Goal: Transaction & Acquisition: Purchase product/service

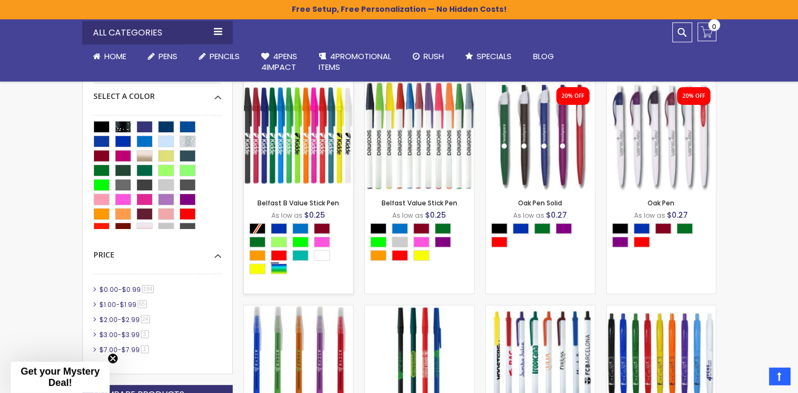
scroll to position [284, 0]
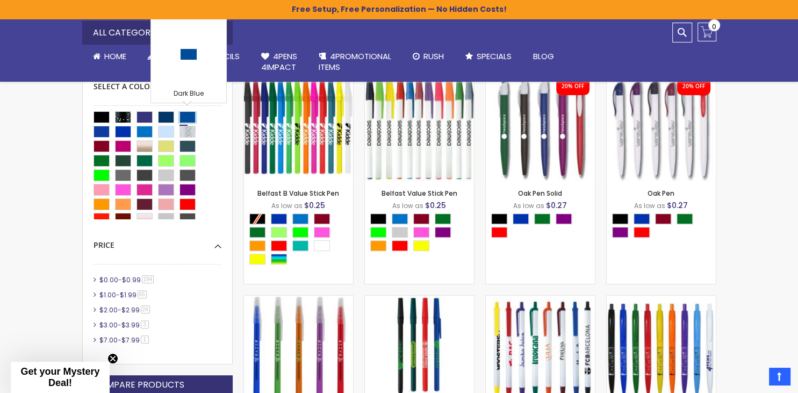
click at [191, 117] on div "Dark Blue" at bounding box center [187, 117] width 16 height 12
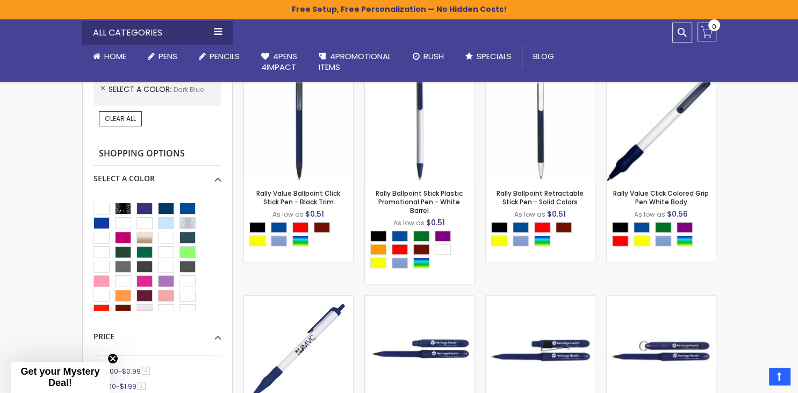
scroll to position [283, 0]
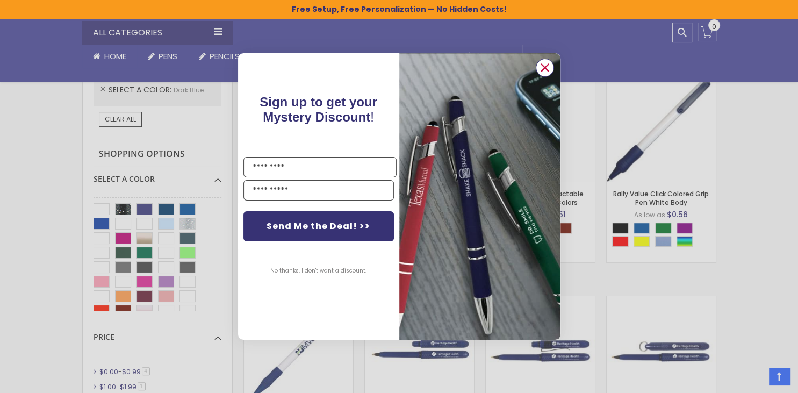
click at [542, 64] on circle "Close dialog" at bounding box center [544, 68] width 16 height 16
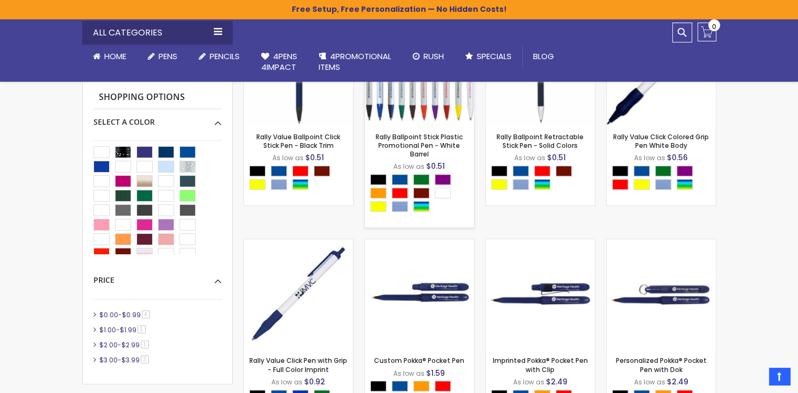
scroll to position [227, 0]
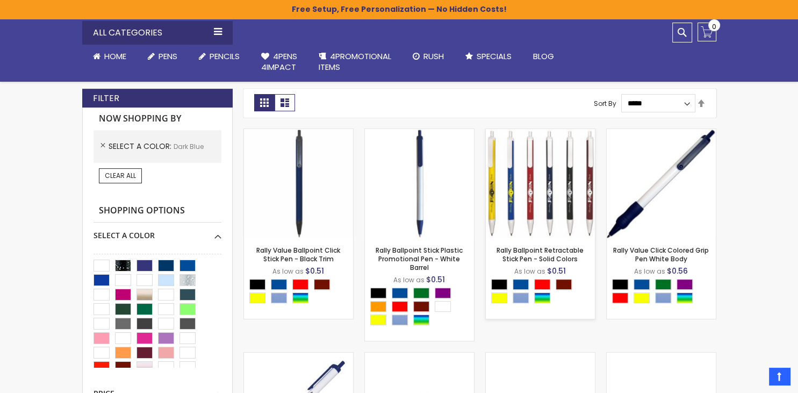
click at [530, 211] on img at bounding box center [539, 183] width 109 height 109
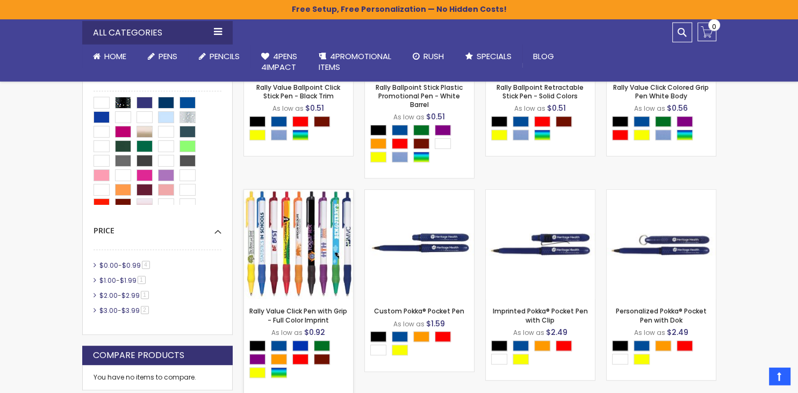
scroll to position [397, 0]
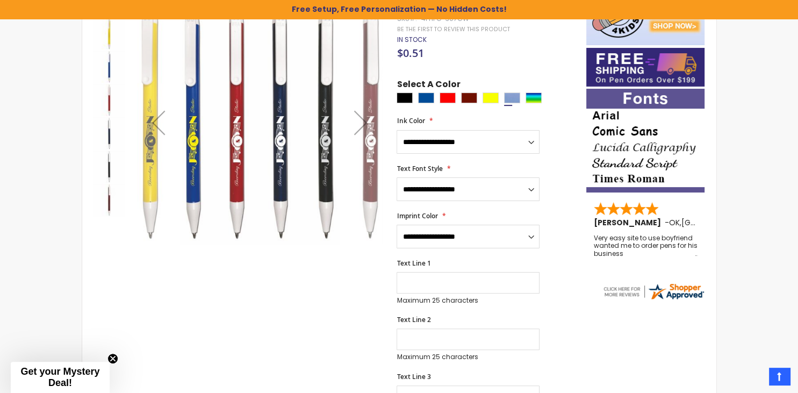
scroll to position [227, 0]
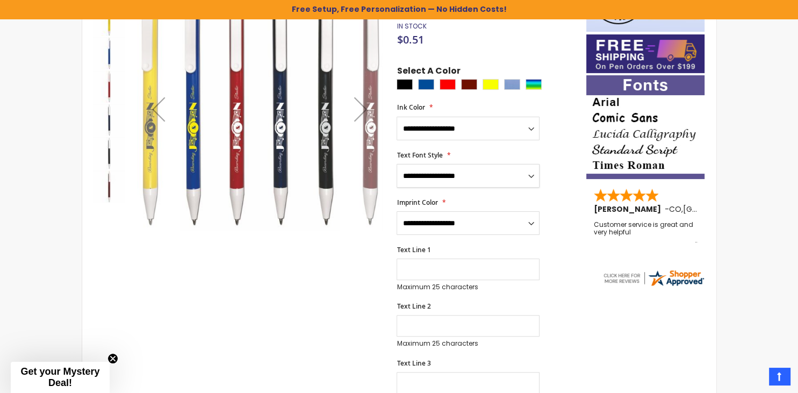
click at [396, 164] on select "**********" at bounding box center [467, 176] width 143 height 24
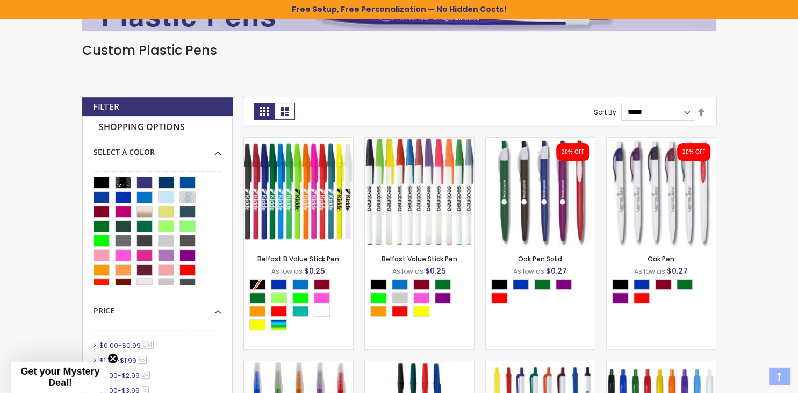
scroll to position [227, 0]
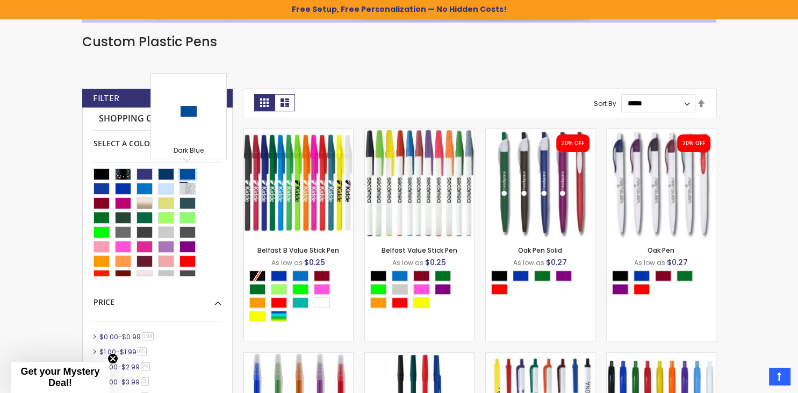
click at [184, 171] on div "Dark Blue" at bounding box center [187, 174] width 16 height 12
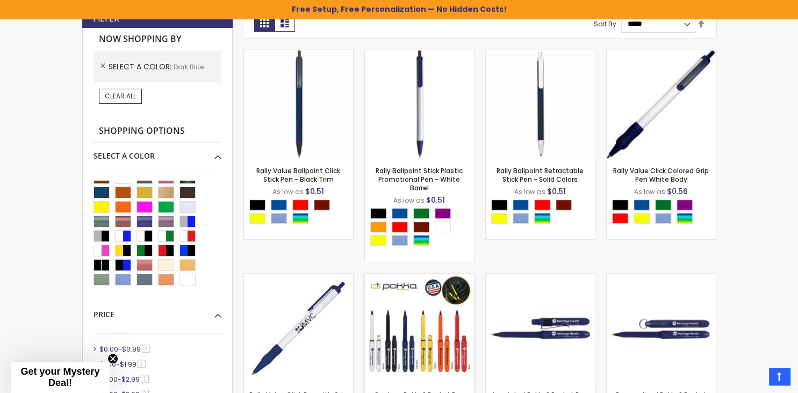
scroll to position [170, 0]
